Goal: Transaction & Acquisition: Purchase product/service

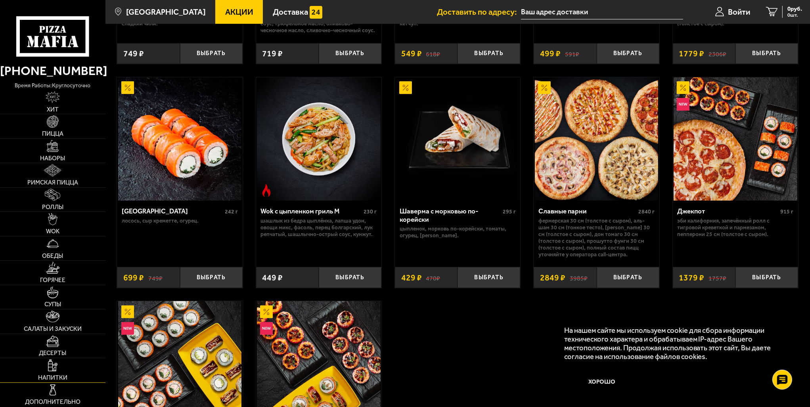
scroll to position [436, 0]
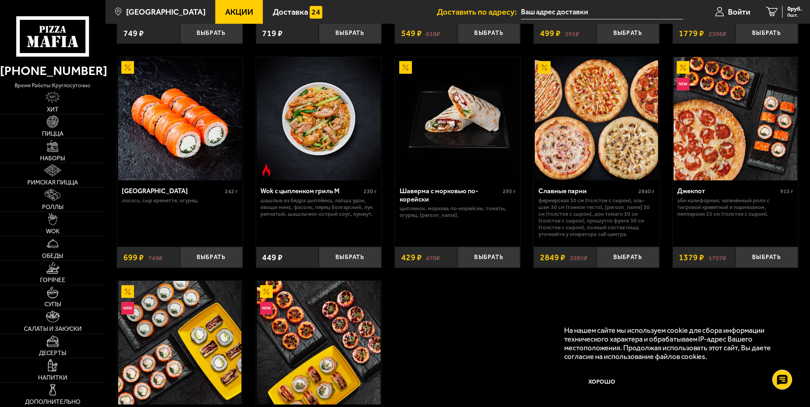
click at [226, 16] on span "Акции" at bounding box center [239, 12] width 28 height 8
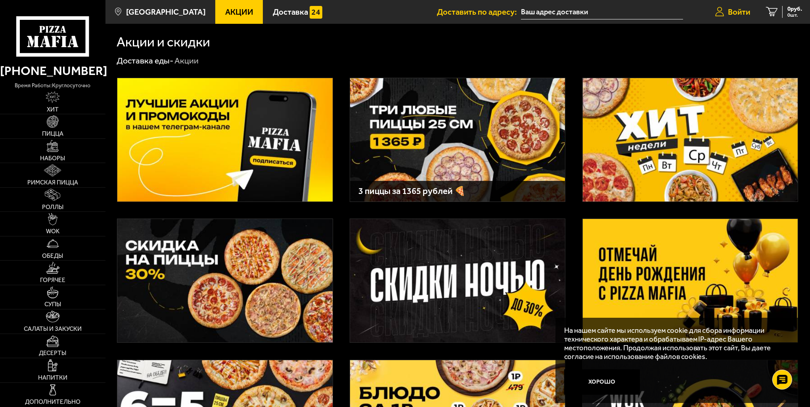
click at [728, 8] on span "Войти" at bounding box center [739, 12] width 22 height 8
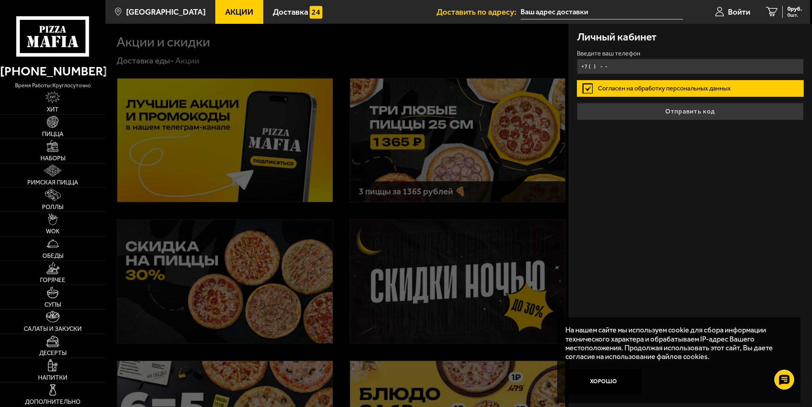
click at [630, 62] on input "+7 ( ) - -" at bounding box center [690, 66] width 227 height 15
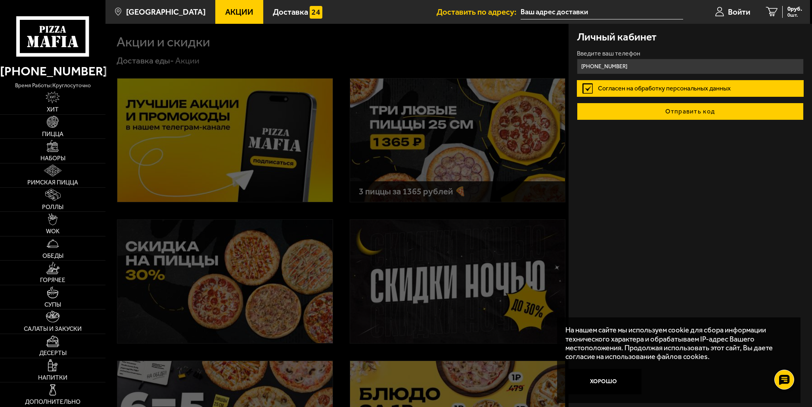
type input "[PHONE_NUMBER]"
click at [603, 104] on button "Отправить код" at bounding box center [690, 111] width 227 height 17
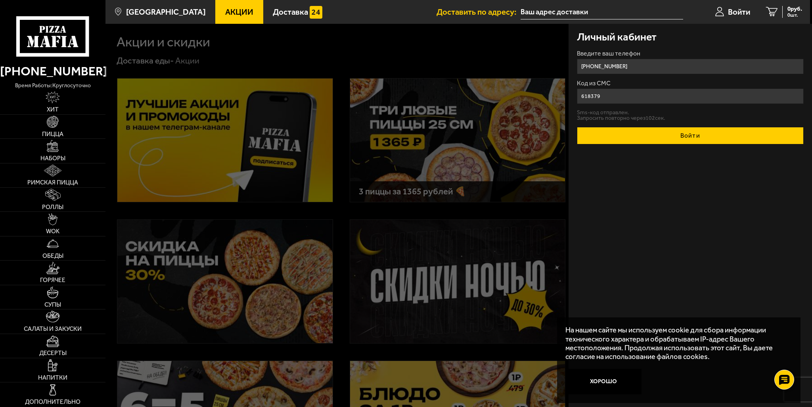
type input "618379"
click at [667, 134] on button "Войти" at bounding box center [690, 135] width 227 height 17
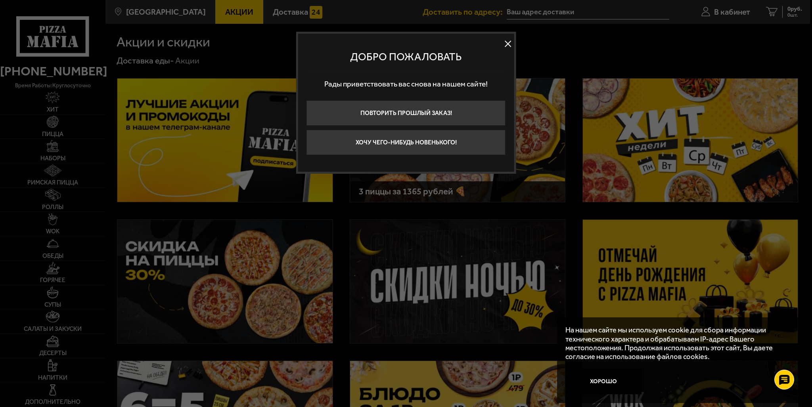
click at [510, 47] on button at bounding box center [508, 44] width 12 height 12
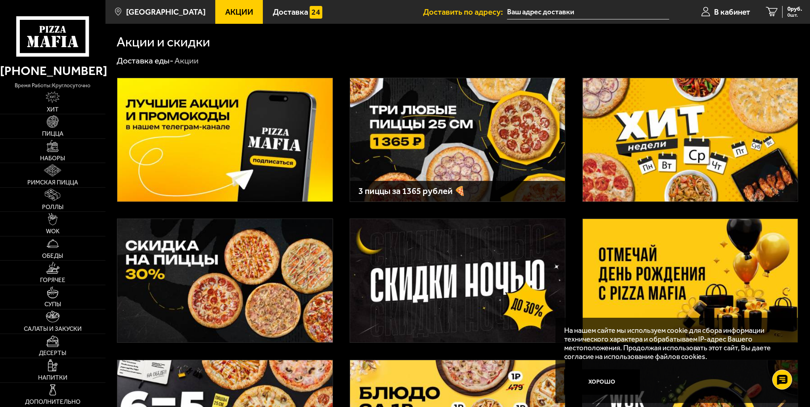
click at [225, 14] on span "Акции" at bounding box center [239, 12] width 28 height 8
click at [421, 116] on img at bounding box center [457, 139] width 215 height 123
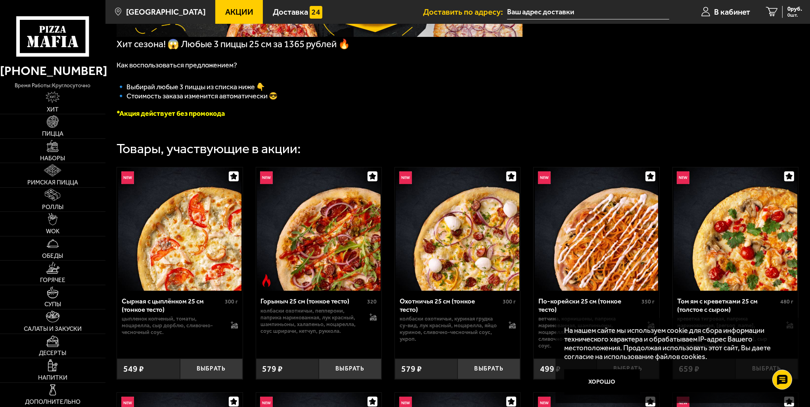
scroll to position [159, 0]
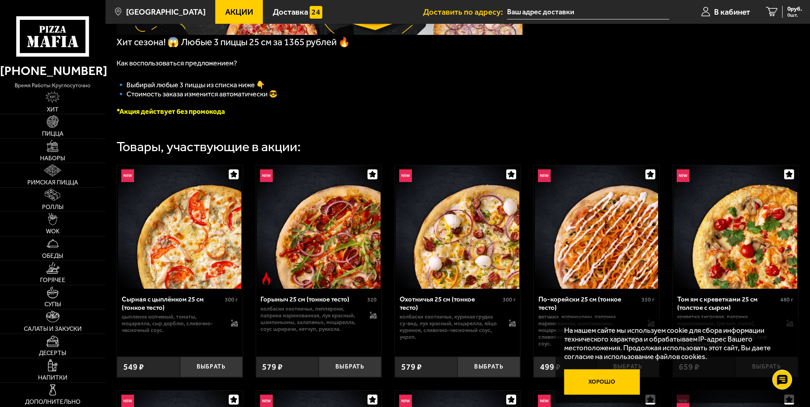
click at [613, 381] on button "Хорошо" at bounding box center [602, 381] width 76 height 25
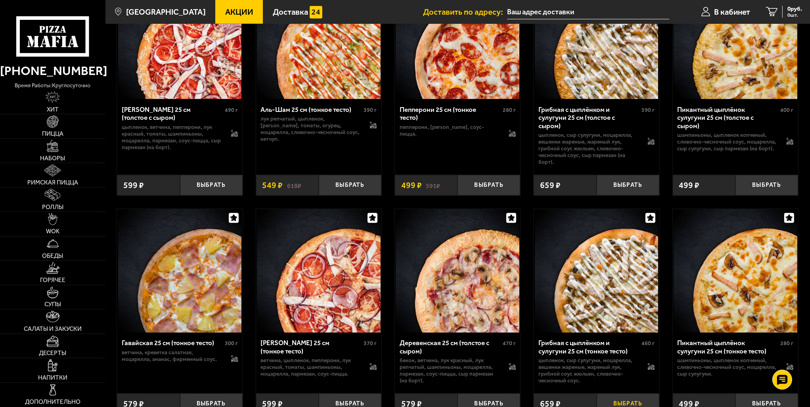
scroll to position [1228, 0]
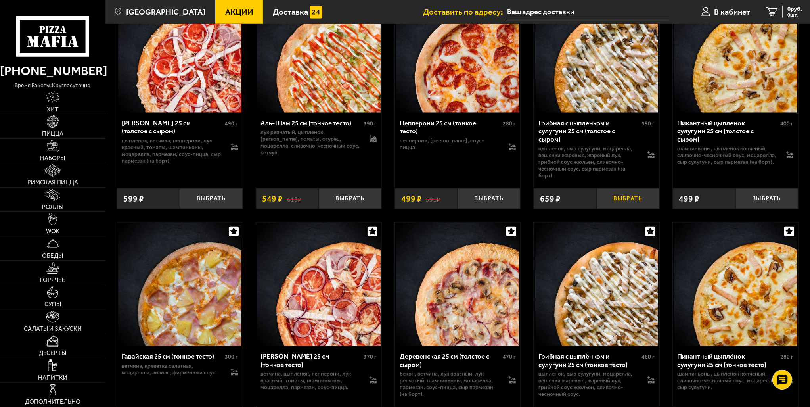
click at [621, 209] on button "Выбрать" at bounding box center [627, 198] width 63 height 21
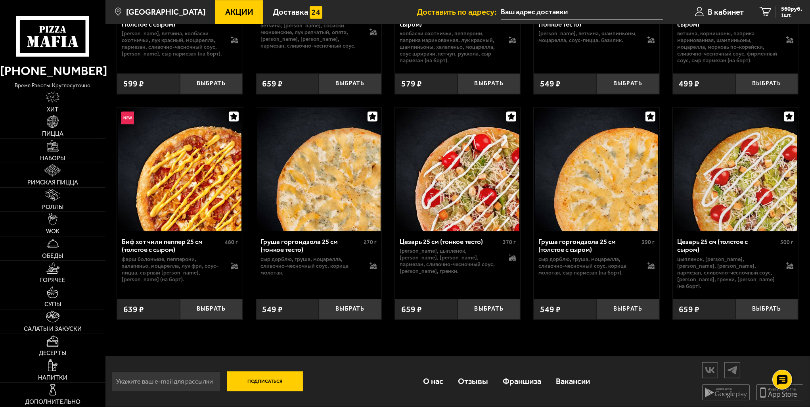
scroll to position [2949, 0]
click at [502, 311] on button "Выбрать" at bounding box center [488, 308] width 63 height 21
click at [466, 310] on button "−" at bounding box center [467, 308] width 21 height 21
click at [777, 307] on button "Выбрать" at bounding box center [766, 308] width 63 height 21
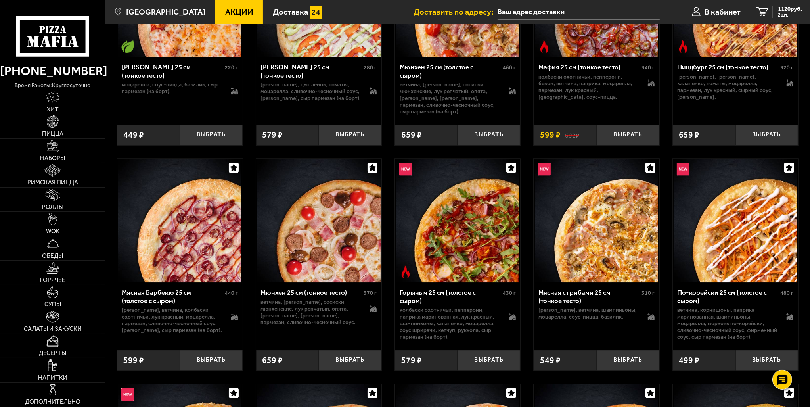
scroll to position [2592, 0]
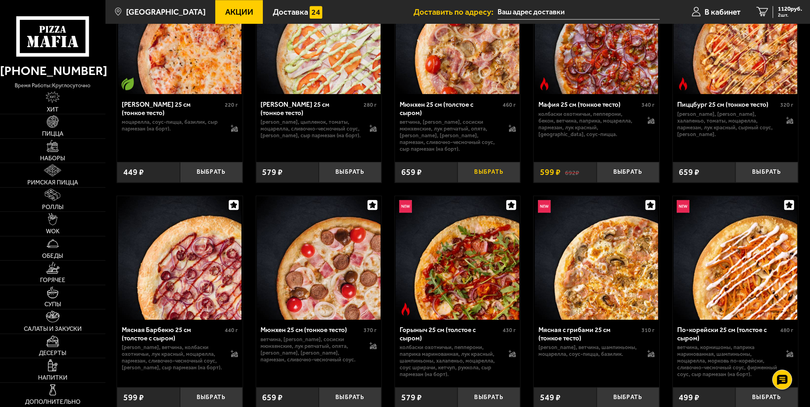
click at [501, 182] on button "Выбрать" at bounding box center [488, 172] width 63 height 21
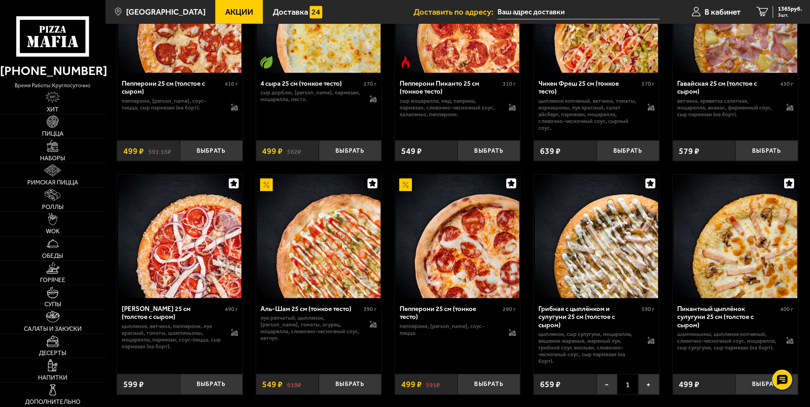
scroll to position [1007, 0]
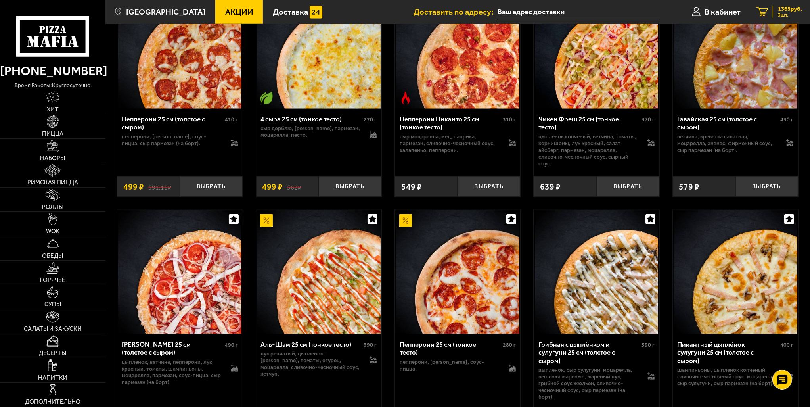
click at [779, 8] on span "1365 руб." at bounding box center [789, 9] width 24 height 6
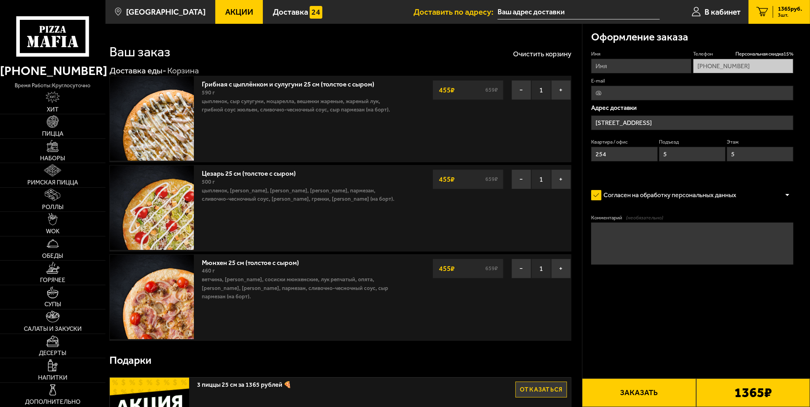
drag, startPoint x: 609, startPoint y: 156, endPoint x: 567, endPoint y: 157, distance: 41.2
type input "412"
drag, startPoint x: 667, startPoint y: 154, endPoint x: 660, endPoint y: 154, distance: 7.5
click at [660, 154] on input "5" at bounding box center [692, 154] width 67 height 15
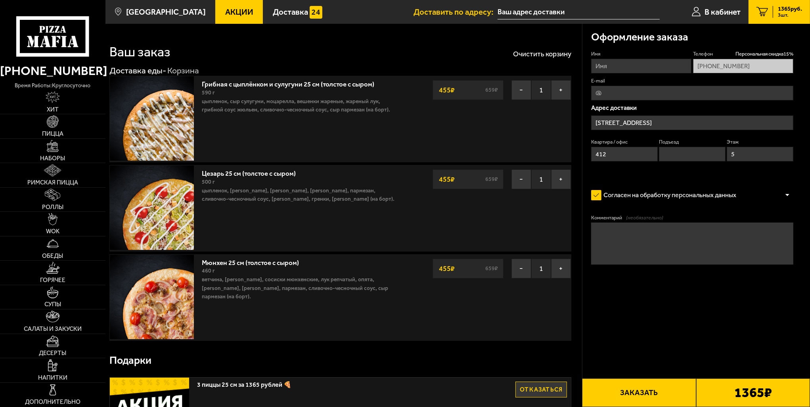
drag, startPoint x: 743, startPoint y: 157, endPoint x: 728, endPoint y: 156, distance: 14.7
click at [728, 156] on input "5" at bounding box center [759, 154] width 67 height 15
click at [645, 238] on textarea "Комментарий (необязательно)" at bounding box center [692, 243] width 202 height 42
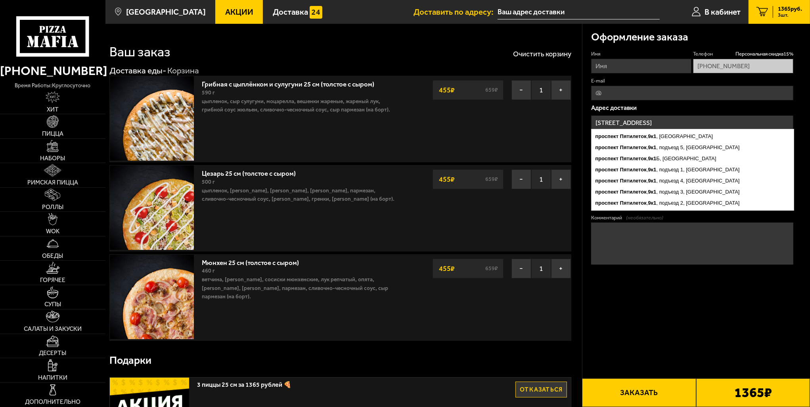
drag, startPoint x: 674, startPoint y: 120, endPoint x: 539, endPoint y: 121, distance: 135.9
click at [678, 126] on input "[STREET_ADDRESS]" at bounding box center [692, 122] width 202 height 15
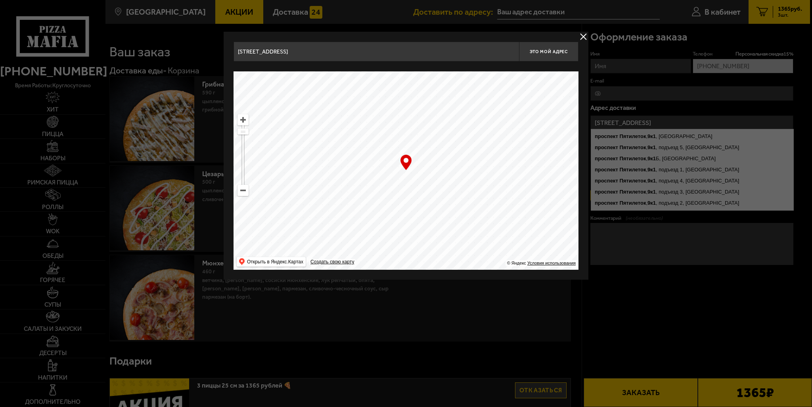
click at [341, 57] on input "[STREET_ADDRESS]" at bounding box center [375, 52] width 285 height 20
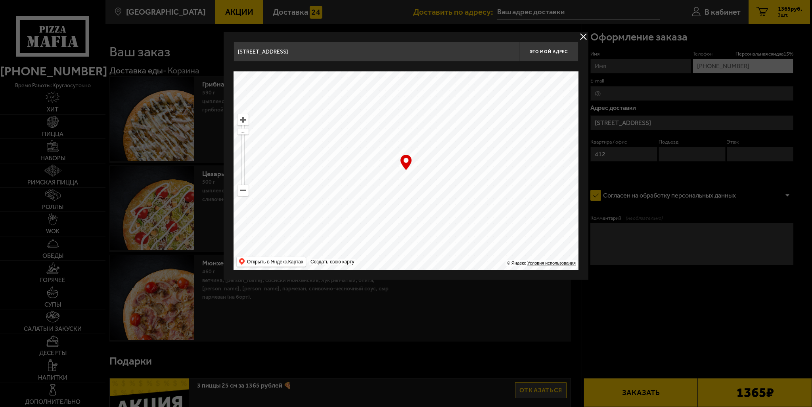
drag, startPoint x: 317, startPoint y: 51, endPoint x: 220, endPoint y: 34, distance: 98.4
click at [371, 51] on input "[GEOGRAPHIC_DATA], [GEOGRAPHIC_DATA] [PERSON_NAME]" at bounding box center [375, 52] width 285 height 20
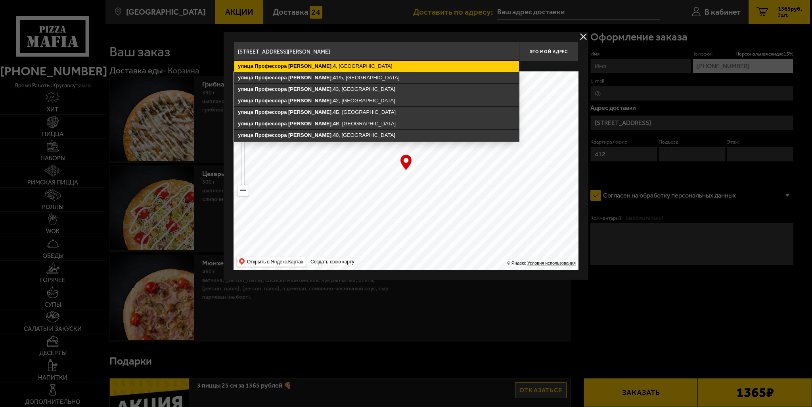
type input "[STREET_ADDRESS][PERSON_NAME]"
click at [371, 65] on ymaps "[STREET_ADDRESS][PERSON_NAME]" at bounding box center [376, 66] width 285 height 11
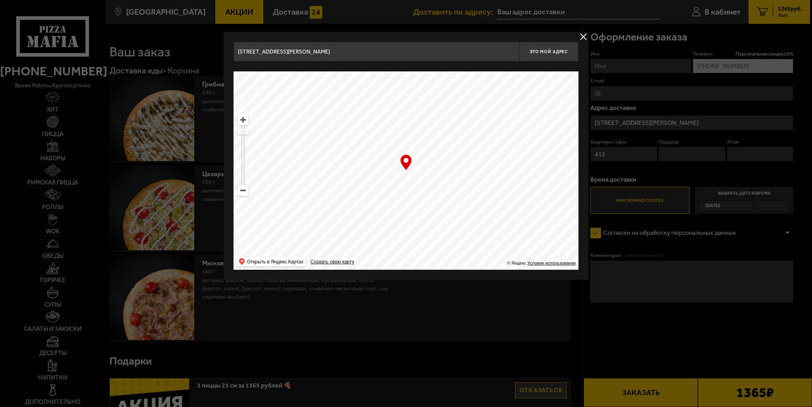
drag, startPoint x: 418, startPoint y: 178, endPoint x: 412, endPoint y: 177, distance: 6.0
click at [412, 177] on ymaps at bounding box center [405, 170] width 345 height 198
type input "[STREET_ADDRESS]"
click at [243, 121] on ymaps at bounding box center [243, 120] width 10 height 10
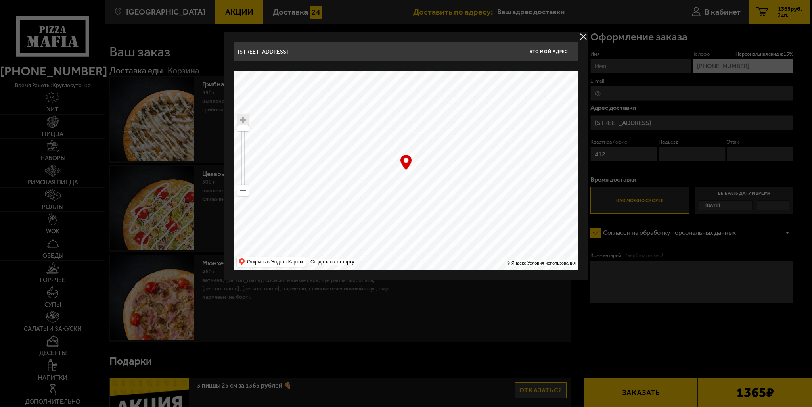
click at [243, 121] on ymaps at bounding box center [243, 120] width 10 height 10
click at [242, 118] on ymaps at bounding box center [243, 120] width 10 height 10
drag, startPoint x: 406, startPoint y: 159, endPoint x: 408, endPoint y: 166, distance: 7.4
click at [408, 167] on div "… © Яндекс Условия использования Открыть в Яндекс.Картах Создать свою карту" at bounding box center [405, 170] width 345 height 198
drag, startPoint x: 423, startPoint y: 180, endPoint x: 428, endPoint y: 188, distance: 9.1
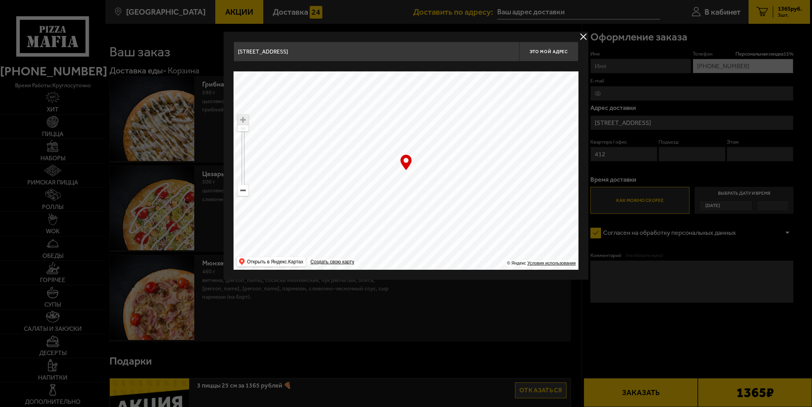
click at [428, 188] on ymaps at bounding box center [405, 170] width 345 height 198
click at [554, 53] on span "Это мой адрес" at bounding box center [548, 51] width 38 height 5
type input "[STREET_ADDRESS]"
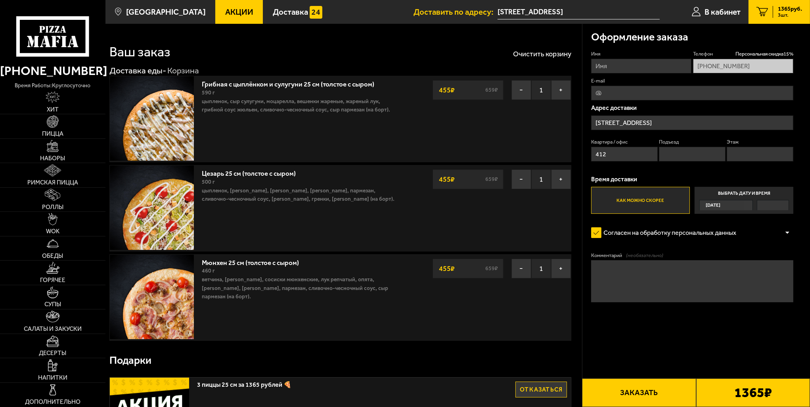
click at [658, 281] on textarea "Комментарий (необязательно)" at bounding box center [692, 281] width 202 height 42
click at [637, 271] on textarea "Подъезжать с улицы Профессора [PERSON_NAME], остановиться" at bounding box center [692, 281] width 202 height 42
click at [775, 269] on textarea "Подъезжать по улицы Профессора [PERSON_NAME], остановиться" at bounding box center [692, 281] width 202 height 42
click at [746, 276] on textarea "Подъезжать по улицы Профессора [PERSON_NAME], остановиться у шлагбаума напротив…" at bounding box center [692, 281] width 202 height 42
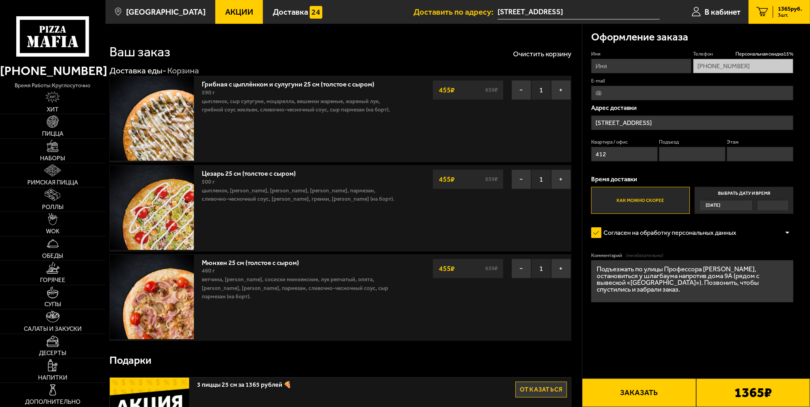
type textarea "Подъезжать по улицы Профессора [PERSON_NAME], остановиться у шлагбаума напротив…"
click at [632, 63] on input "Имя" at bounding box center [641, 66] width 100 height 15
type input "[PERSON_NAME]"
drag, startPoint x: 613, startPoint y: 154, endPoint x: 581, endPoint y: 153, distance: 32.5
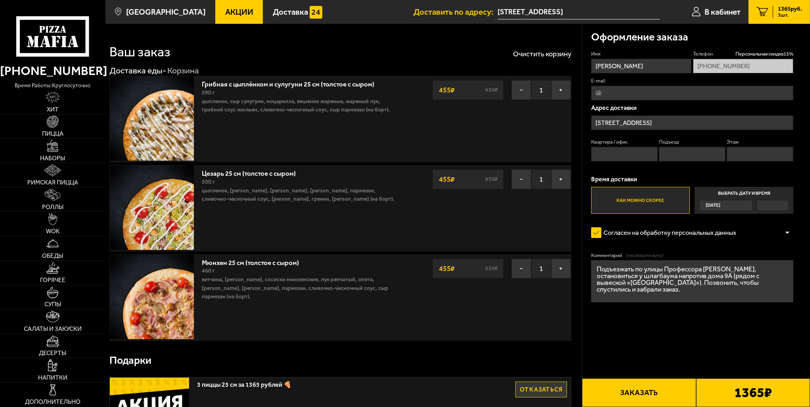
click at [662, 267] on textarea "Подъезжать по улицы Профессора [PERSON_NAME], остановиться у шлагбаума напротив…" at bounding box center [692, 281] width 202 height 42
type textarea "Подъезжать по улице Профессора [PERSON_NAME], остановиться у шлагбаума напротив…"
click at [651, 390] on button "Заказать" at bounding box center [639, 392] width 114 height 29
click at [628, 158] on input "Квартира / офис" at bounding box center [624, 154] width 67 height 15
type input "412"
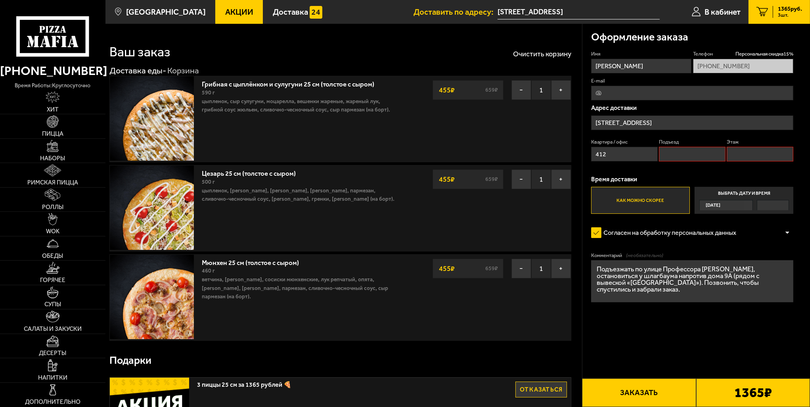
click at [680, 157] on input "Подъезд" at bounding box center [692, 154] width 67 height 15
type input "1"
click at [746, 157] on input "Этаж" at bounding box center [759, 154] width 67 height 15
type input "4"
click at [642, 392] on button "Заказать" at bounding box center [639, 392] width 114 height 29
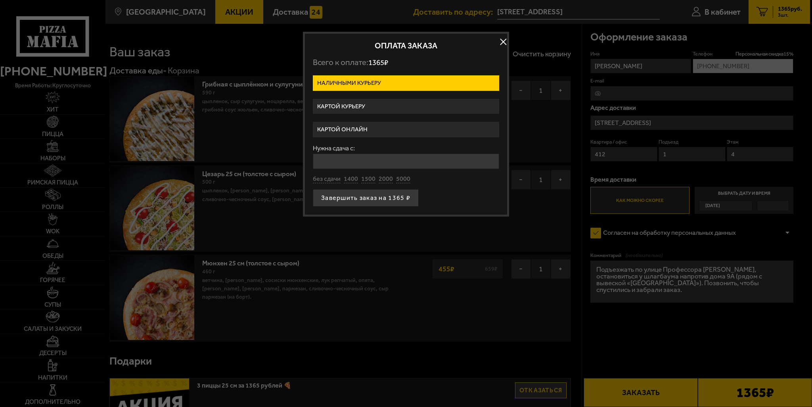
click at [374, 126] on label "Картой онлайн" at bounding box center [406, 129] width 186 height 15
click at [0, 0] on input "Картой онлайн" at bounding box center [0, 0] width 0 height 0
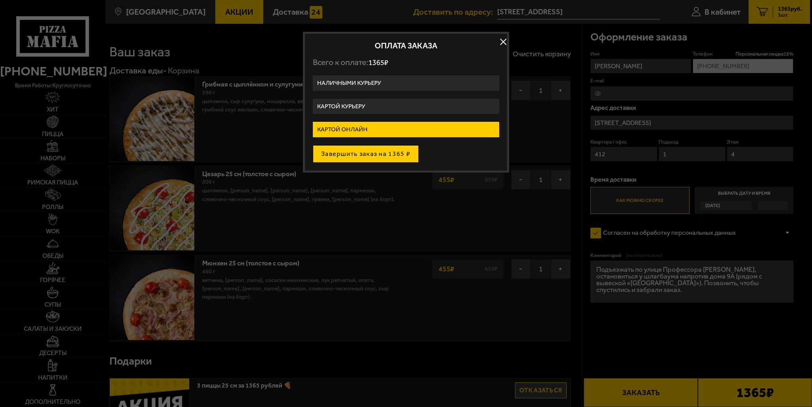
click at [393, 155] on button "Завершить заказ на 1365 ₽" at bounding box center [366, 153] width 106 height 17
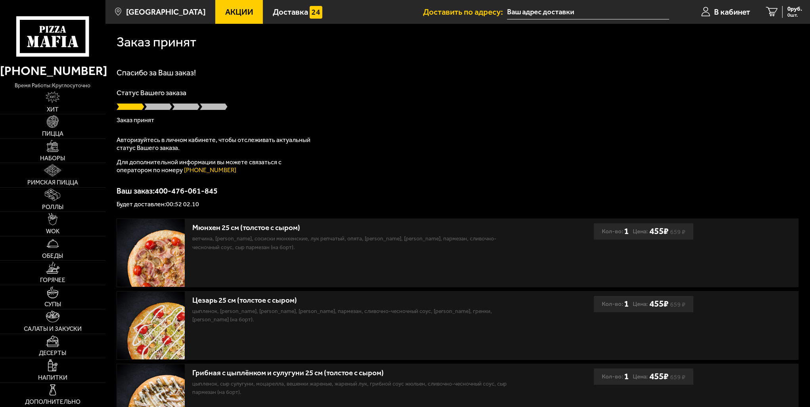
type input "[STREET_ADDRESS]"
